Goal: Information Seeking & Learning: Understand process/instructions

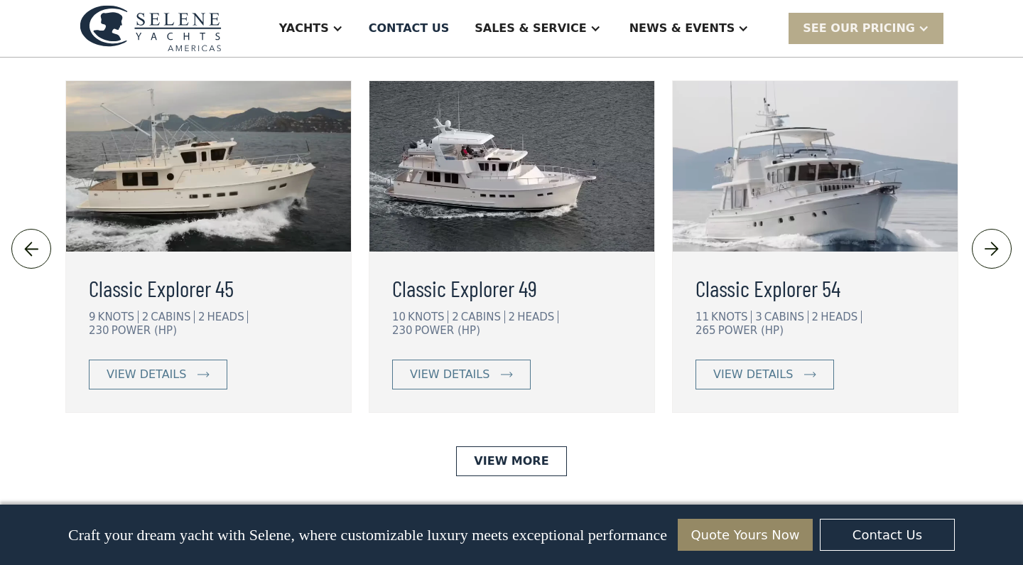
scroll to position [3194, 0]
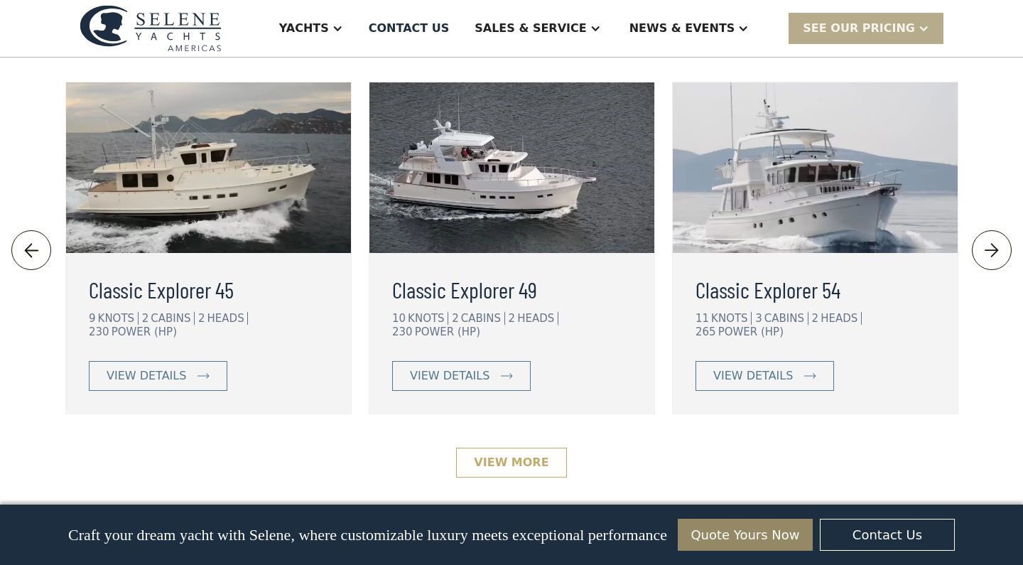
click at [513, 448] on link "View More" at bounding box center [511, 463] width 110 height 30
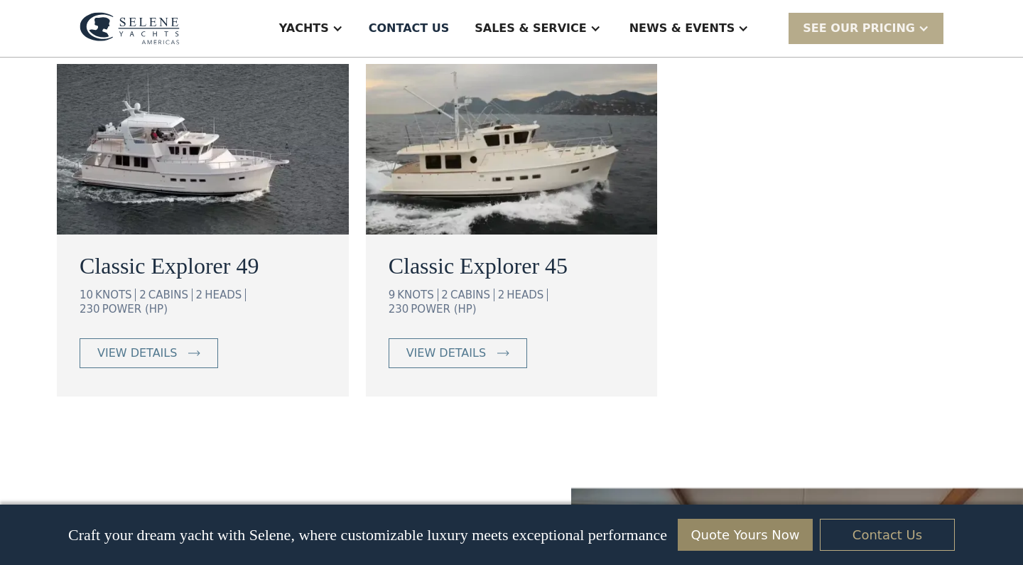
scroll to position [1222, 0]
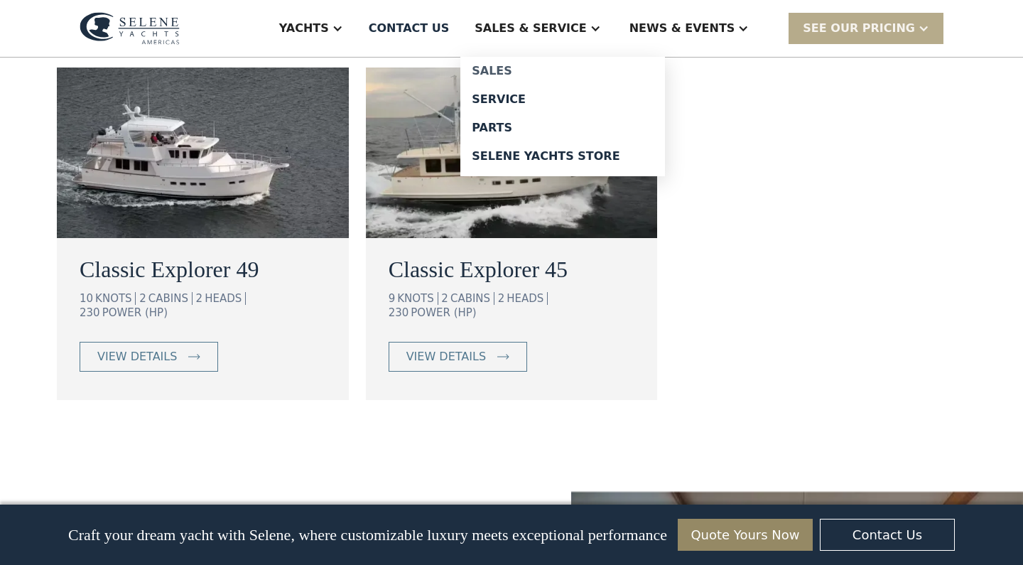
click at [545, 72] on div "Sales" at bounding box center [563, 70] width 182 height 11
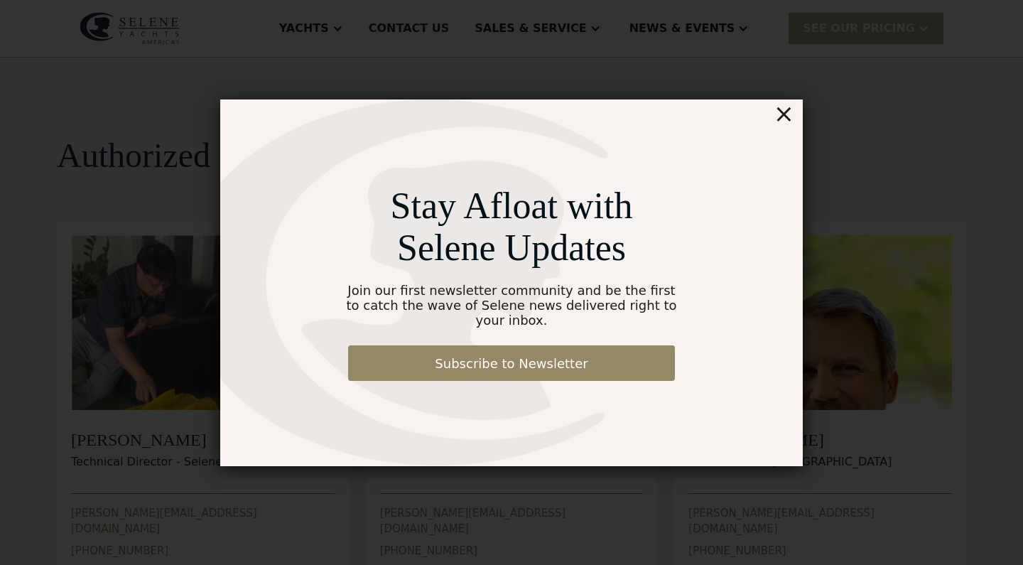
click at [787, 120] on div "×" at bounding box center [784, 113] width 21 height 28
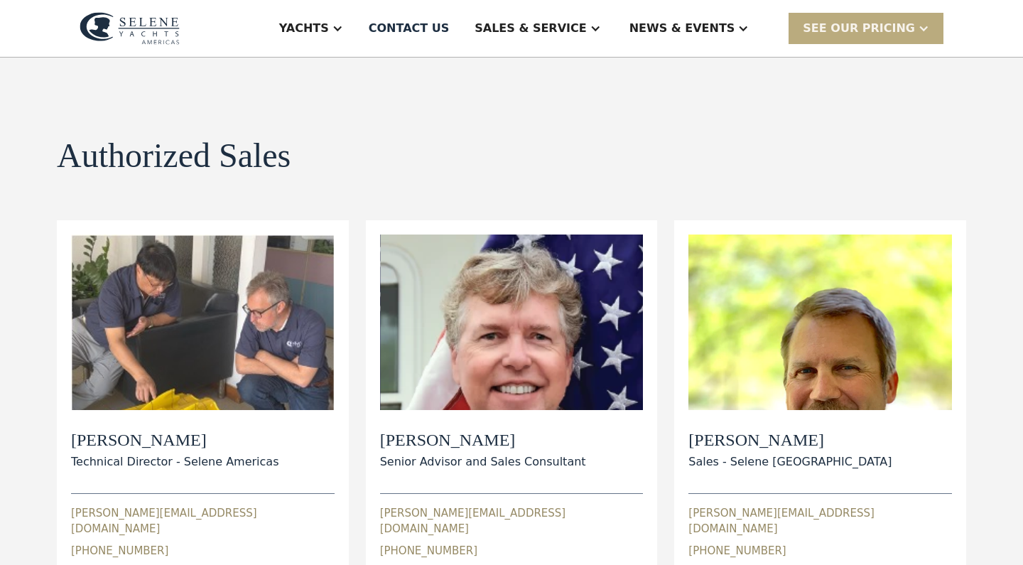
click at [856, 27] on div "SEE Our Pricing" at bounding box center [859, 28] width 112 height 17
click at [868, 62] on link "Get a PASSCODE" at bounding box center [884, 59] width 191 height 31
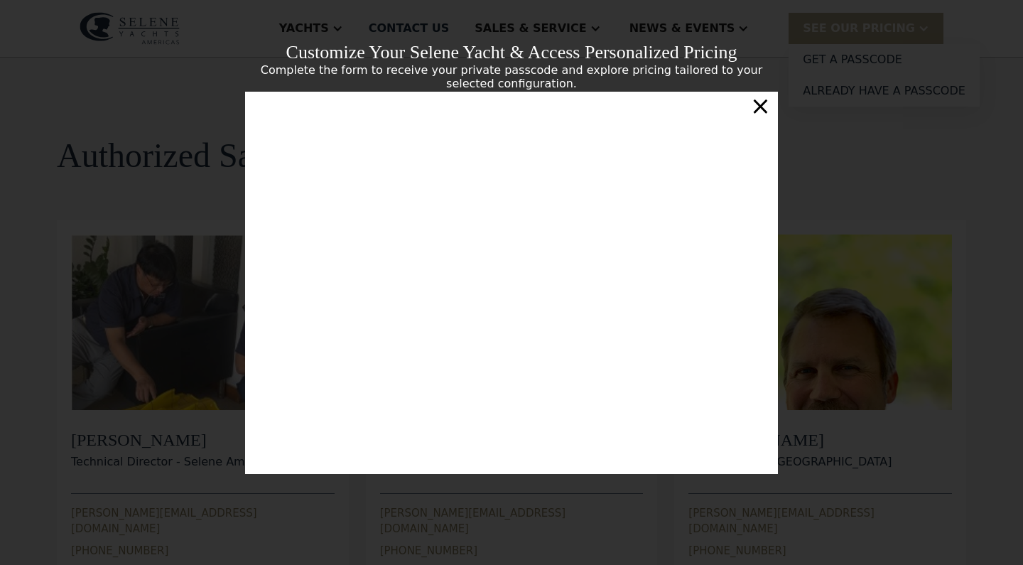
click at [763, 109] on div "×" at bounding box center [760, 106] width 21 height 28
